Goal: Ask a question

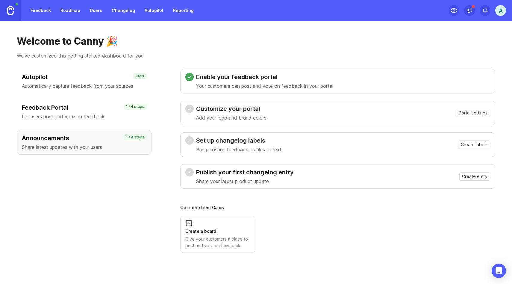
click at [66, 10] on link "Roadmap" at bounding box center [70, 10] width 27 height 11
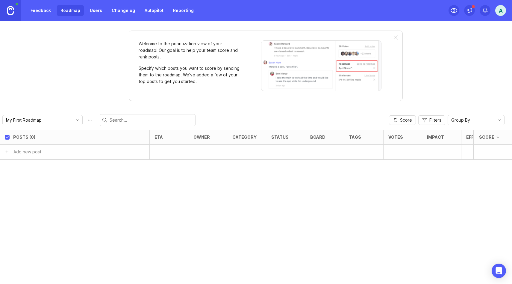
click at [97, 11] on link "Users" at bounding box center [95, 10] width 19 height 11
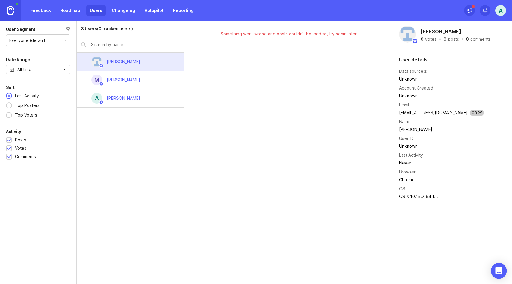
click at [497, 269] on icon "Open Intercom Messenger" at bounding box center [498, 271] width 7 height 8
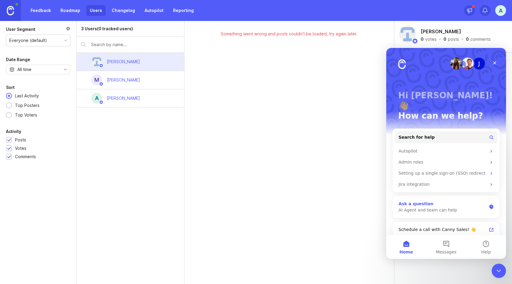
click at [460, 207] on div "AI Agent and team can help" at bounding box center [443, 210] width 88 height 6
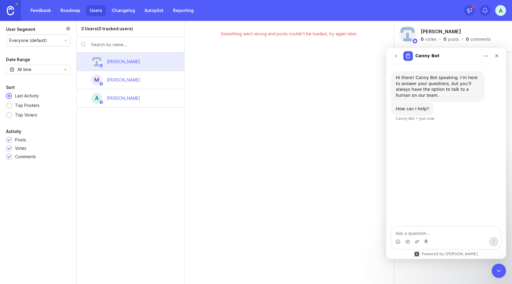
click at [451, 235] on textarea "Ask a question…" at bounding box center [446, 232] width 110 height 10
click at [0, 10] on link at bounding box center [10, 10] width 21 height 21
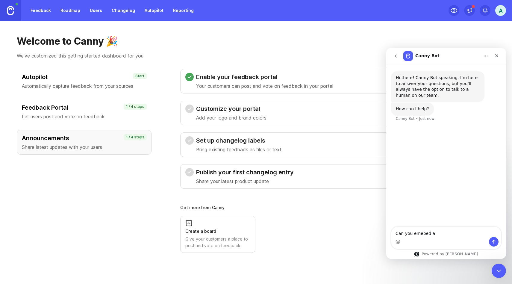
click at [14, 10] on link at bounding box center [10, 10] width 21 height 21
click at [442, 234] on textarea "Can you emebed a" at bounding box center [446, 232] width 110 height 10
type textarea "Can you emebed a portal in my website?"
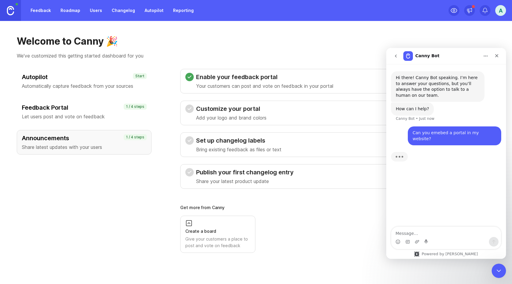
click at [70, 113] on p "Let users post and vote on feedback" at bounding box center [84, 116] width 125 height 7
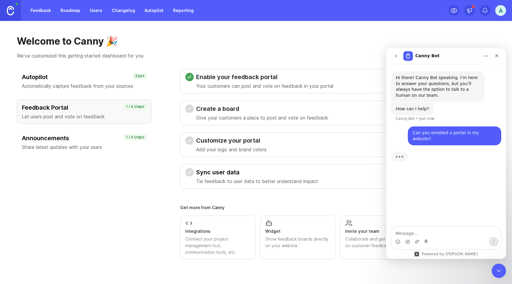
click at [73, 84] on p "Automatically capture feedback from your sources" at bounding box center [84, 85] width 125 height 7
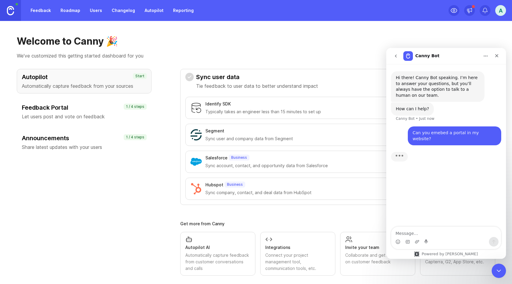
click at [393, 55] on button "go back" at bounding box center [395, 55] width 11 height 11
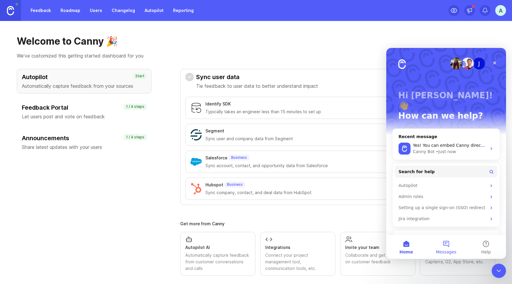
click at [445, 247] on button "Messages" at bounding box center [446, 247] width 40 height 24
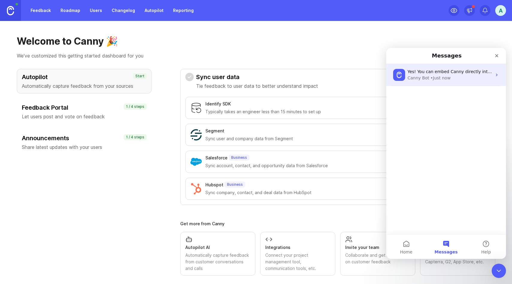
click at [471, 78] on div "Canny Bot • Just now" at bounding box center [450, 78] width 84 height 6
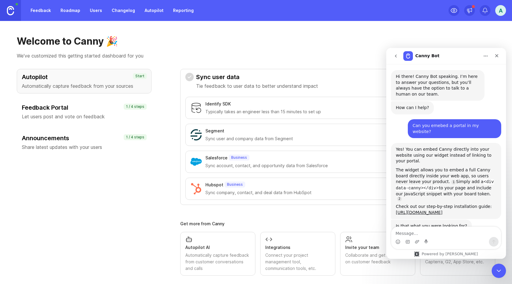
scroll to position [10, 0]
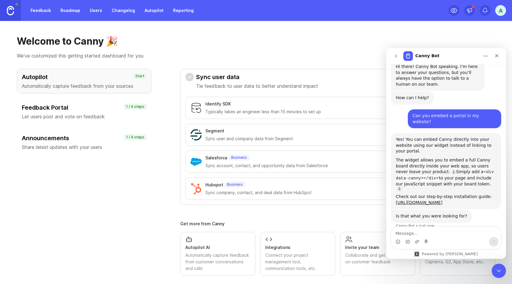
drag, startPoint x: 291, startPoint y: 37, endPoint x: 291, endPoint y: 51, distance: 14.4
click at [291, 37] on h1 "Welcome to Canny 🎉" at bounding box center [256, 41] width 479 height 12
click at [47, 110] on h3 "Feedback Portal" at bounding box center [84, 107] width 125 height 8
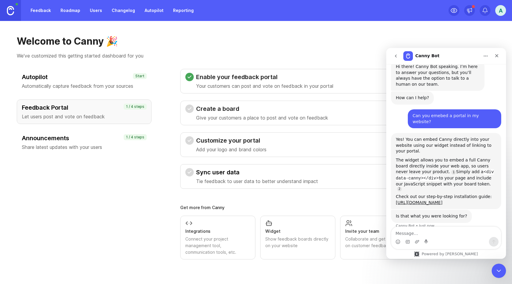
click at [394, 56] on icon "go back" at bounding box center [396, 56] width 5 height 5
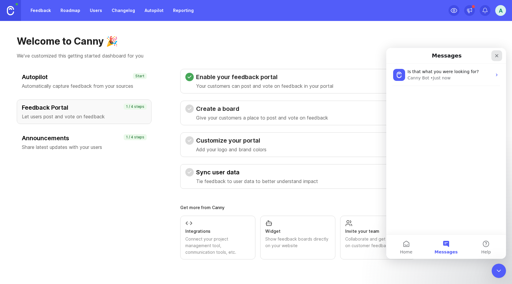
click at [496, 55] on icon "Close" at bounding box center [496, 55] width 5 height 5
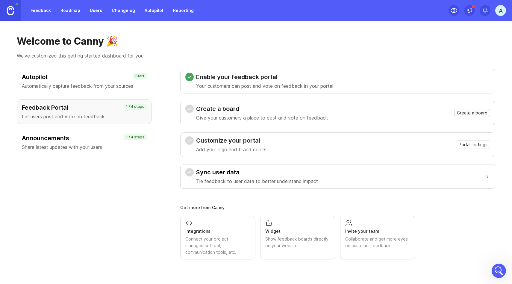
click at [461, 113] on span "Create a board" at bounding box center [472, 113] width 31 height 6
